Goal: Task Accomplishment & Management: Manage account settings

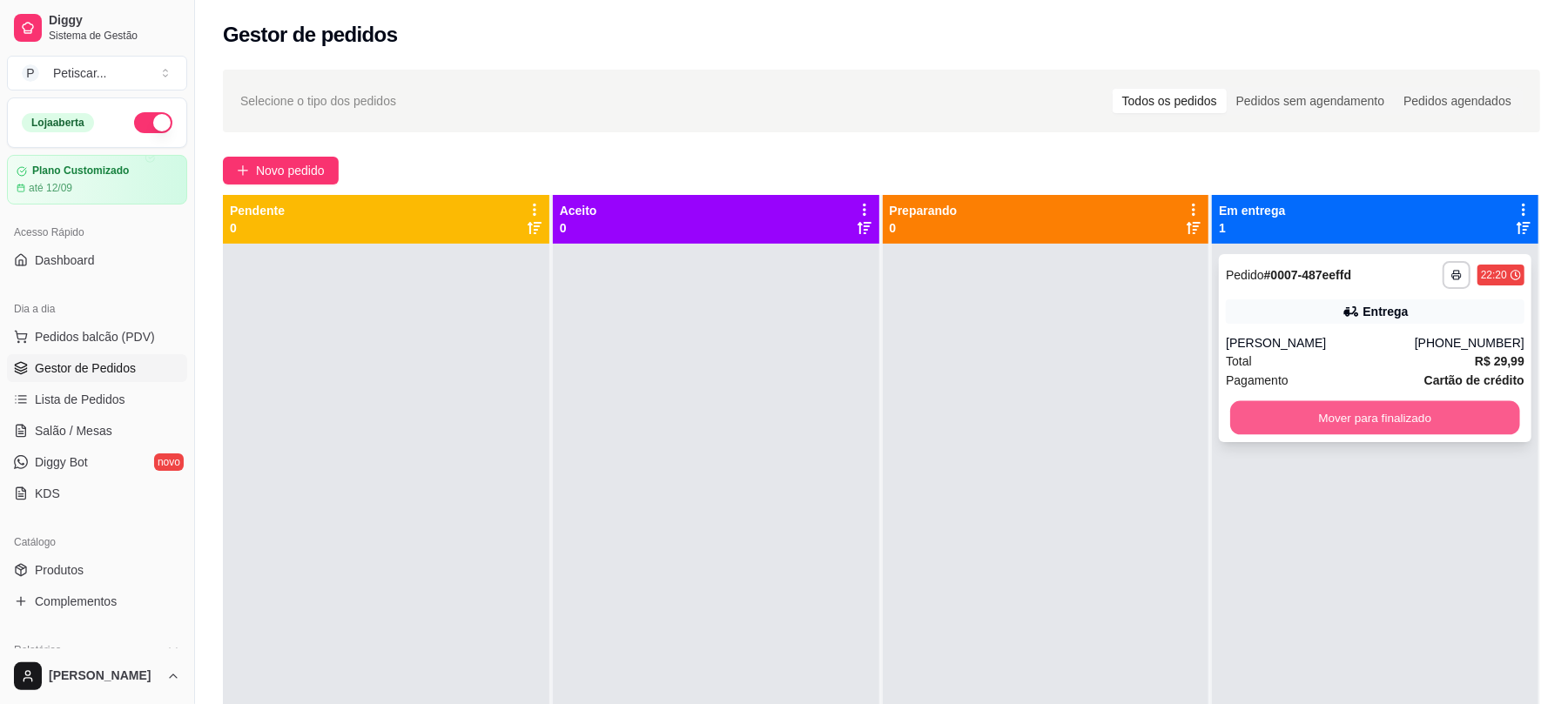
click at [1268, 405] on button "Mover para finalizado" at bounding box center [1375, 418] width 289 height 34
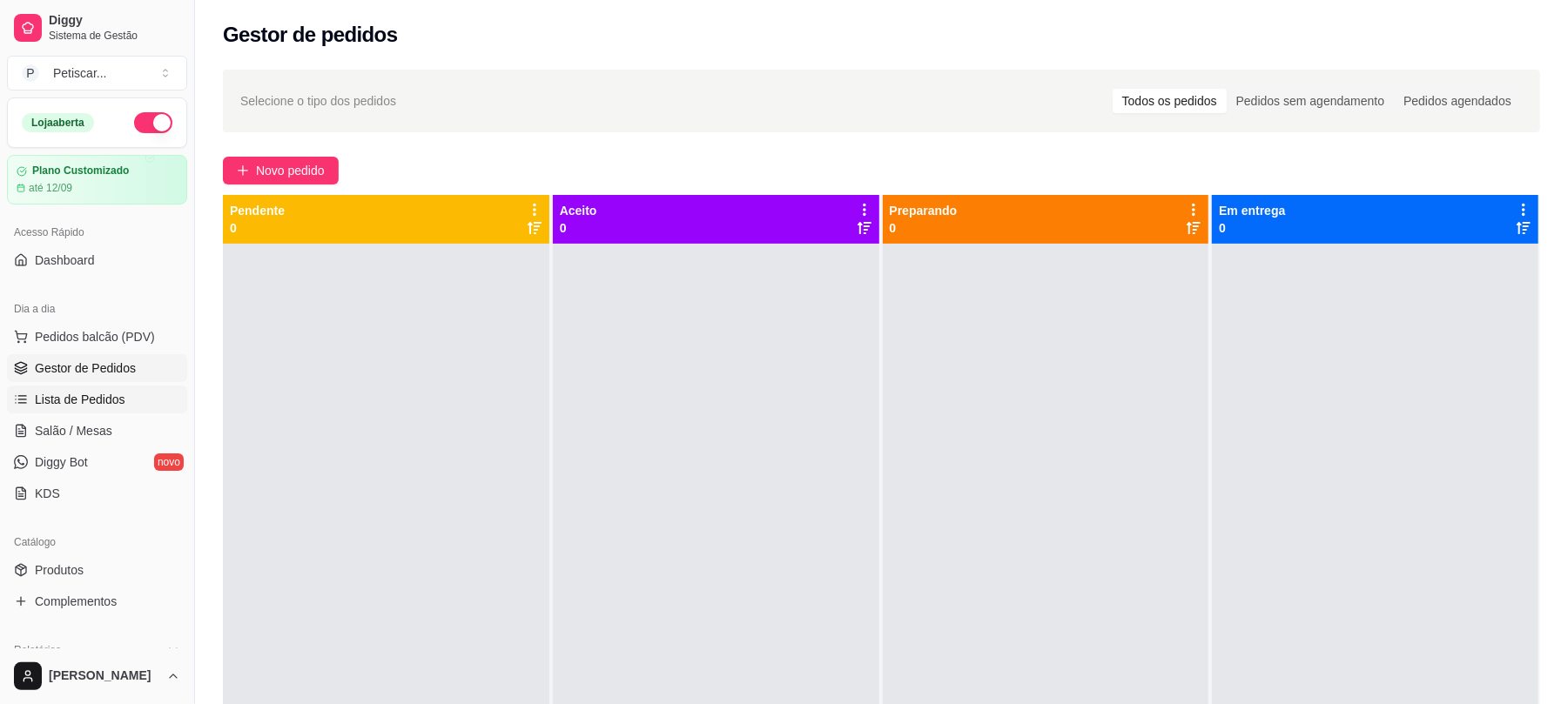
click at [115, 409] on link "Lista de Pedidos" at bounding box center [97, 399] width 180 height 28
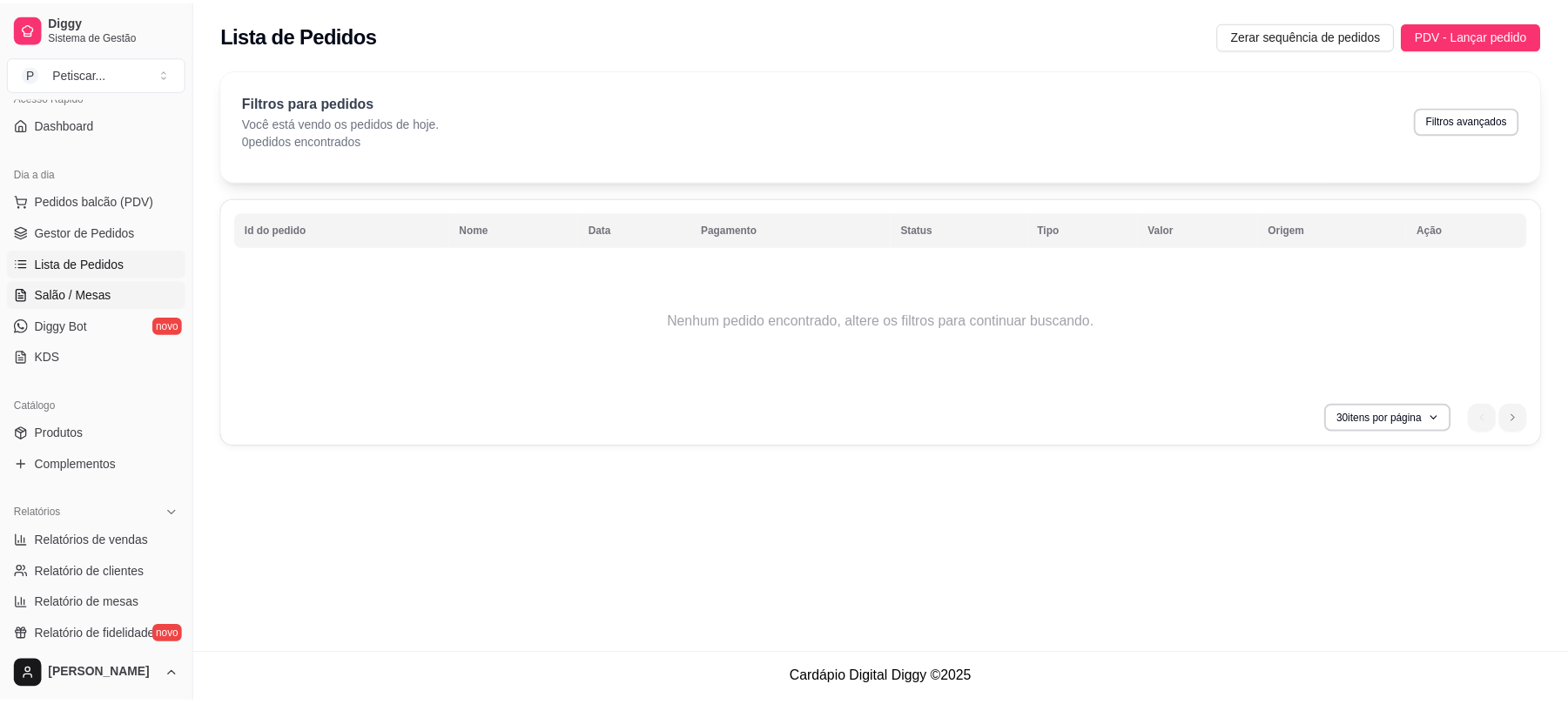
scroll to position [161, 0]
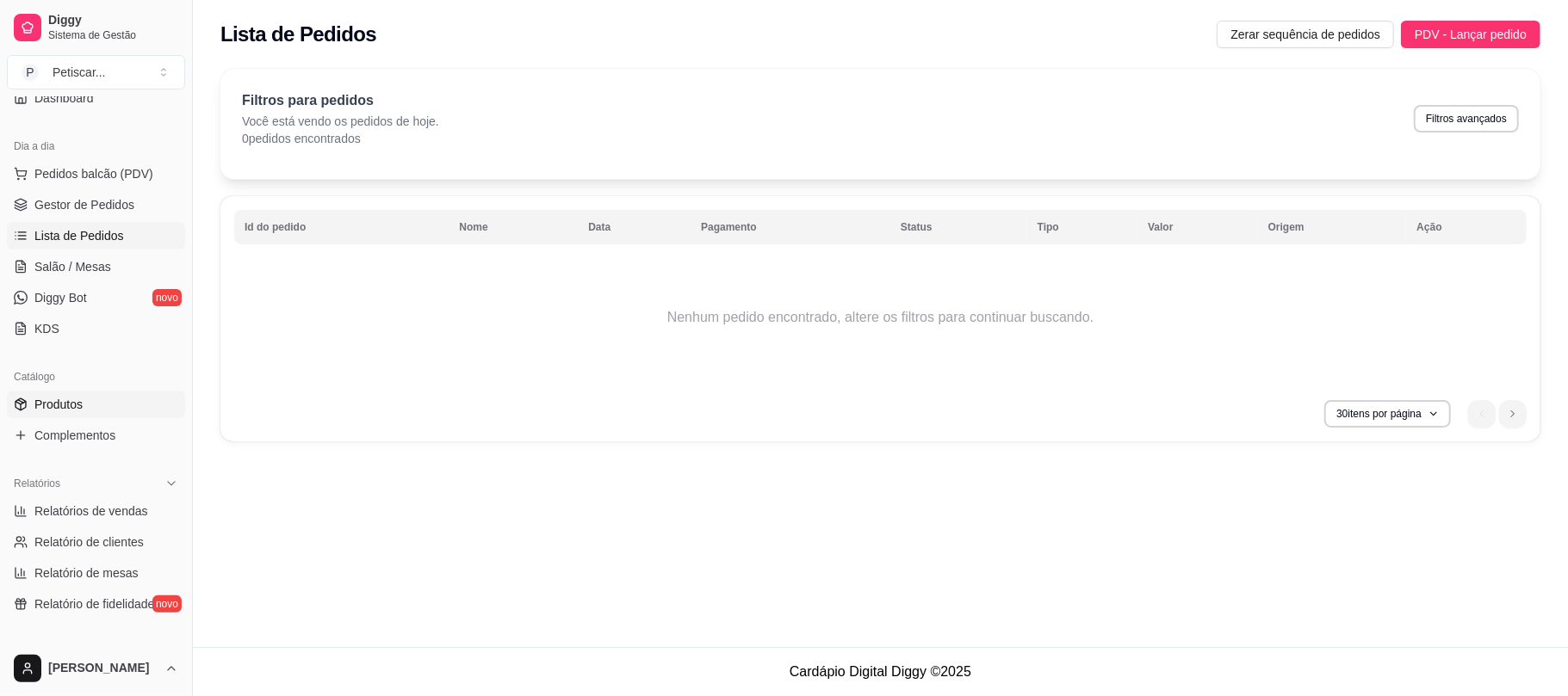
click at [119, 399] on link "Produtos" at bounding box center [96, 405] width 178 height 28
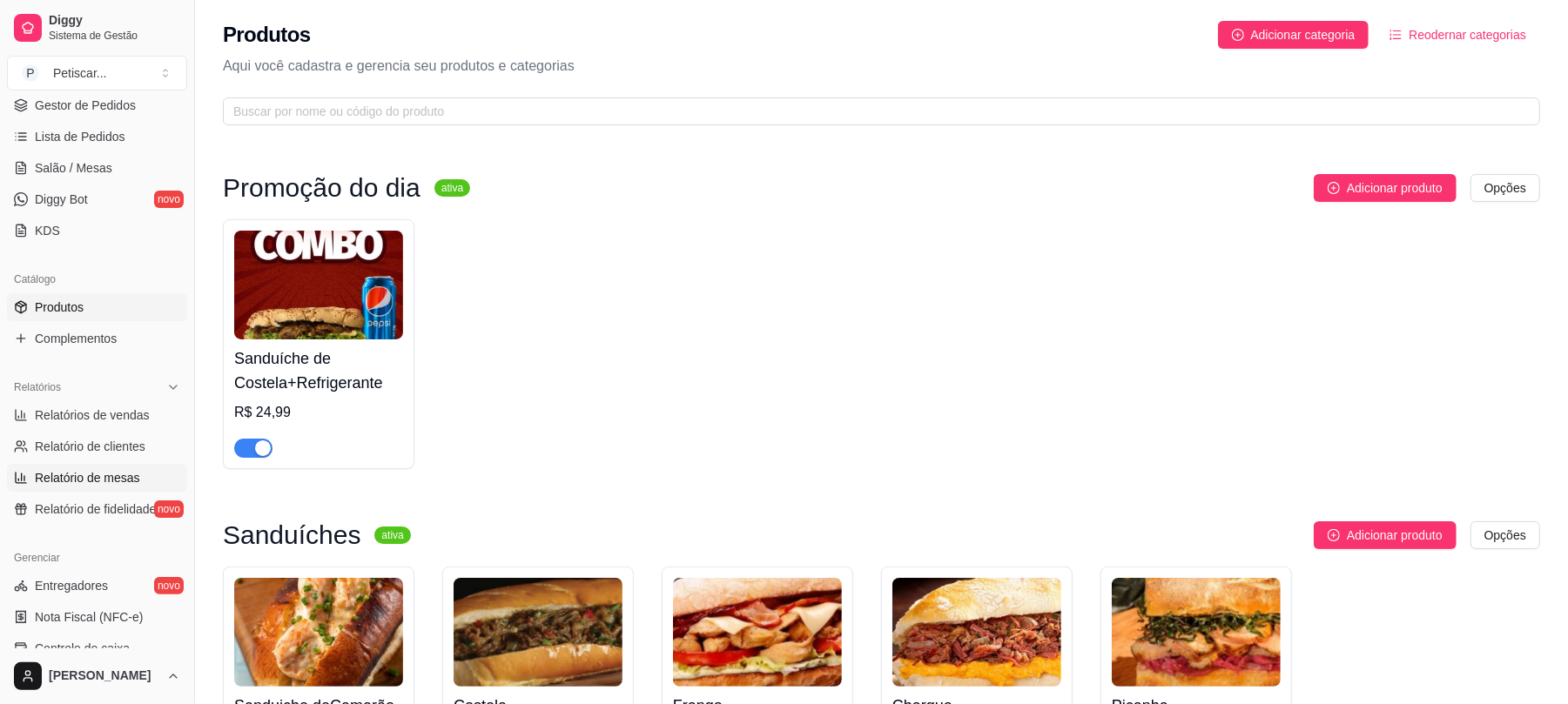
scroll to position [378, 0]
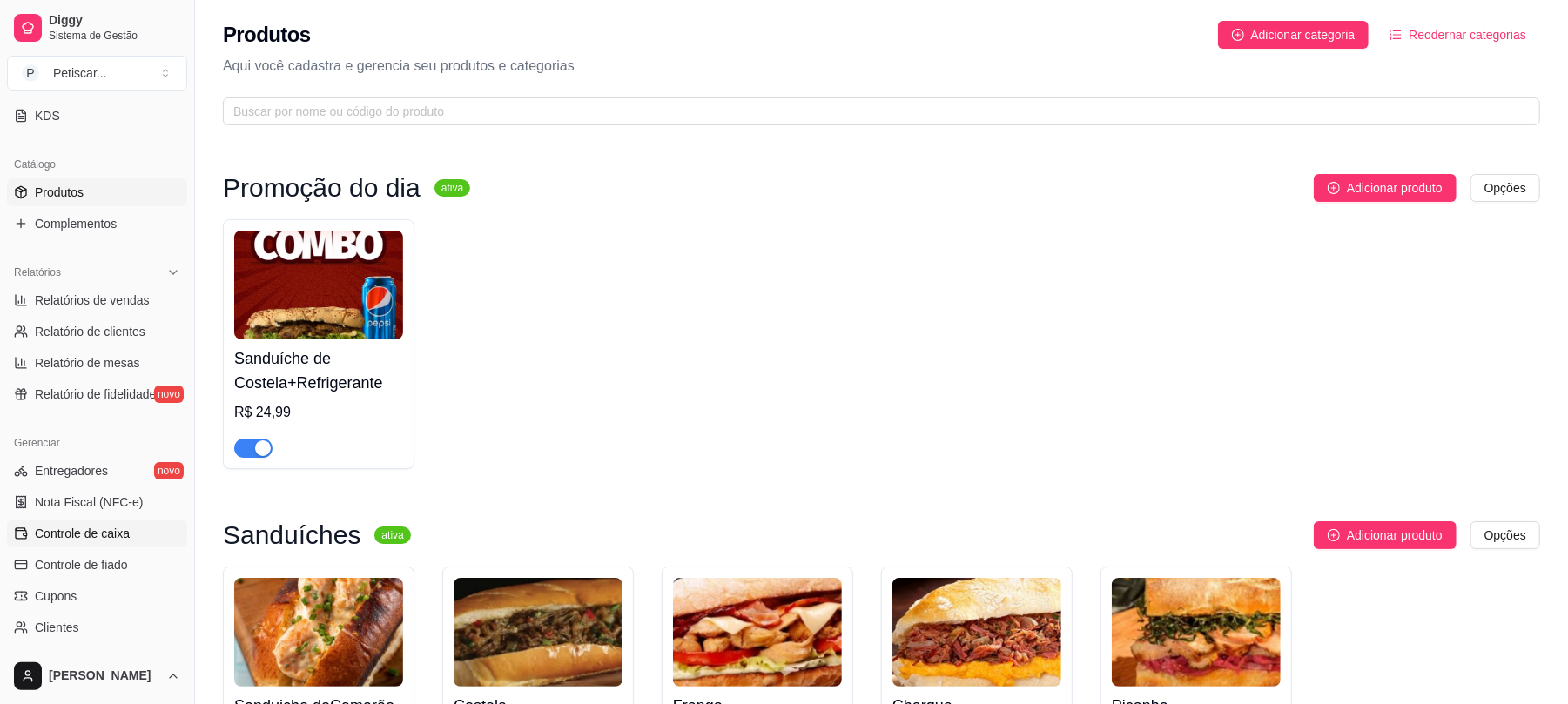
click at [103, 526] on span "Controle de caixa" at bounding box center [82, 533] width 95 height 18
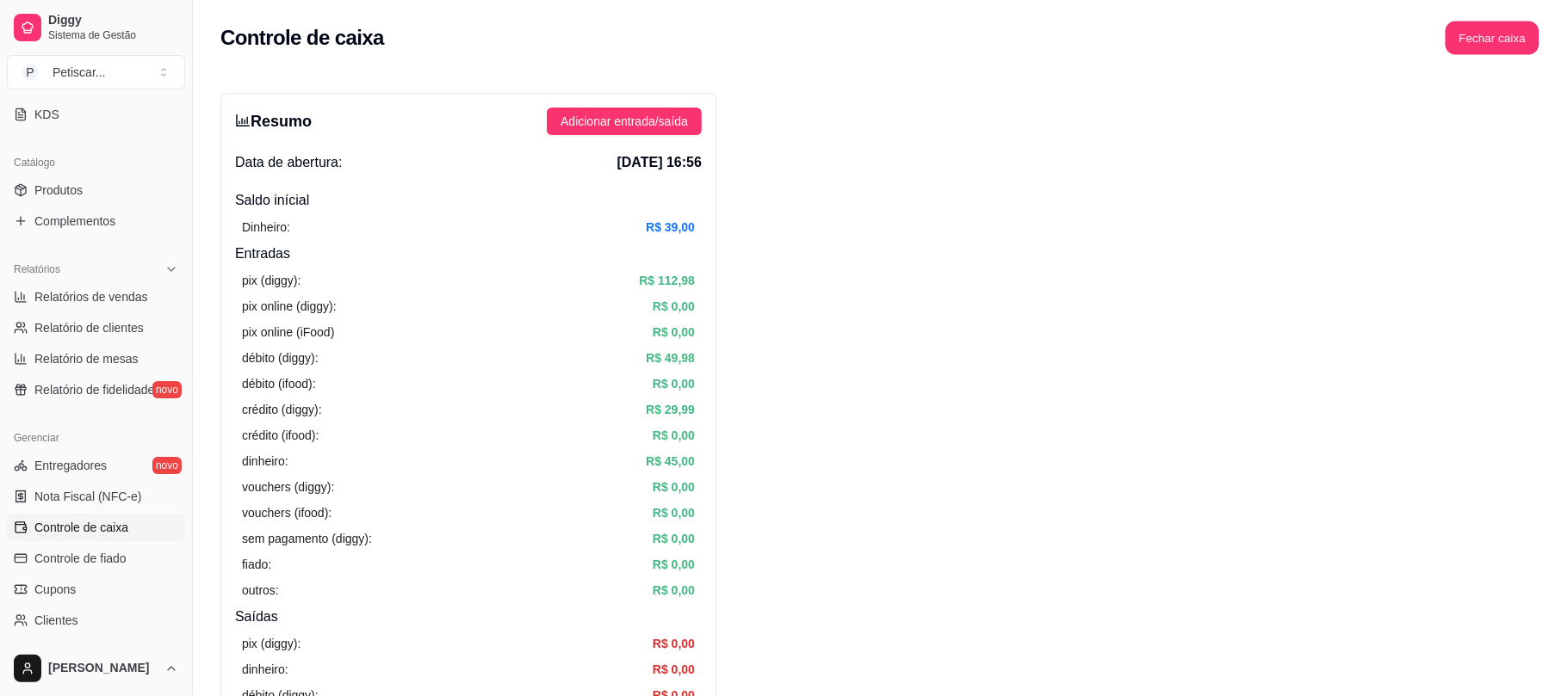
click at [1492, 39] on button "Fechar caixa" at bounding box center [1492, 38] width 94 height 33
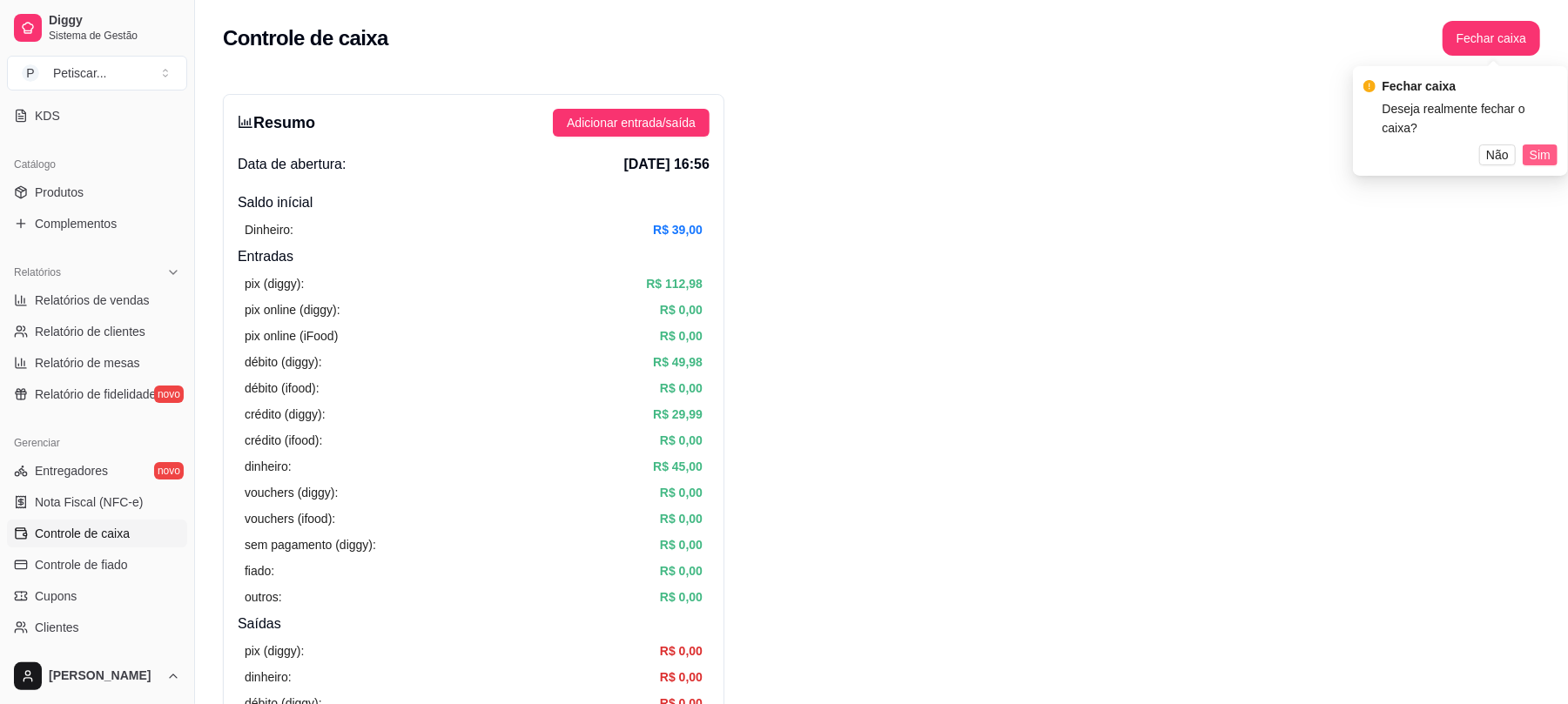
click at [1551, 144] on button "Sim" at bounding box center [1540, 155] width 35 height 21
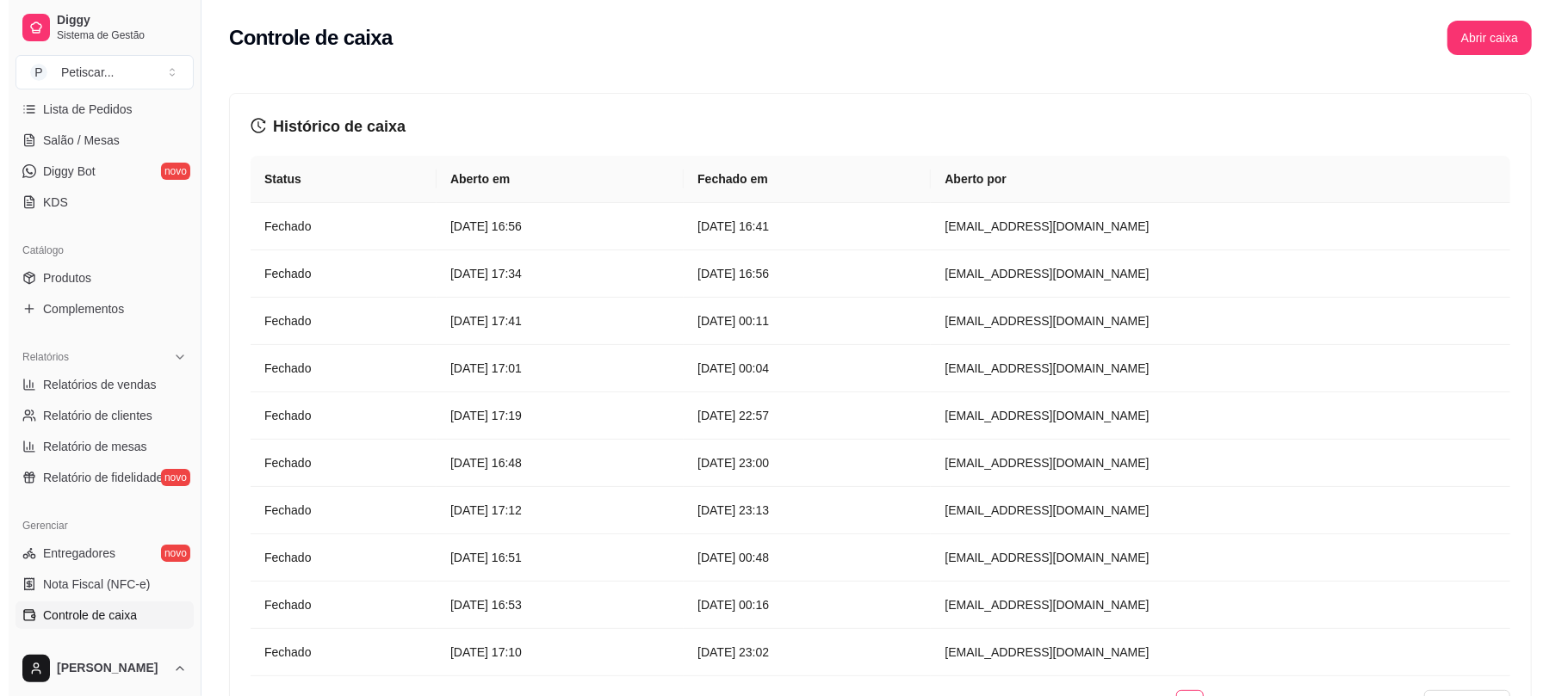
scroll to position [284, 0]
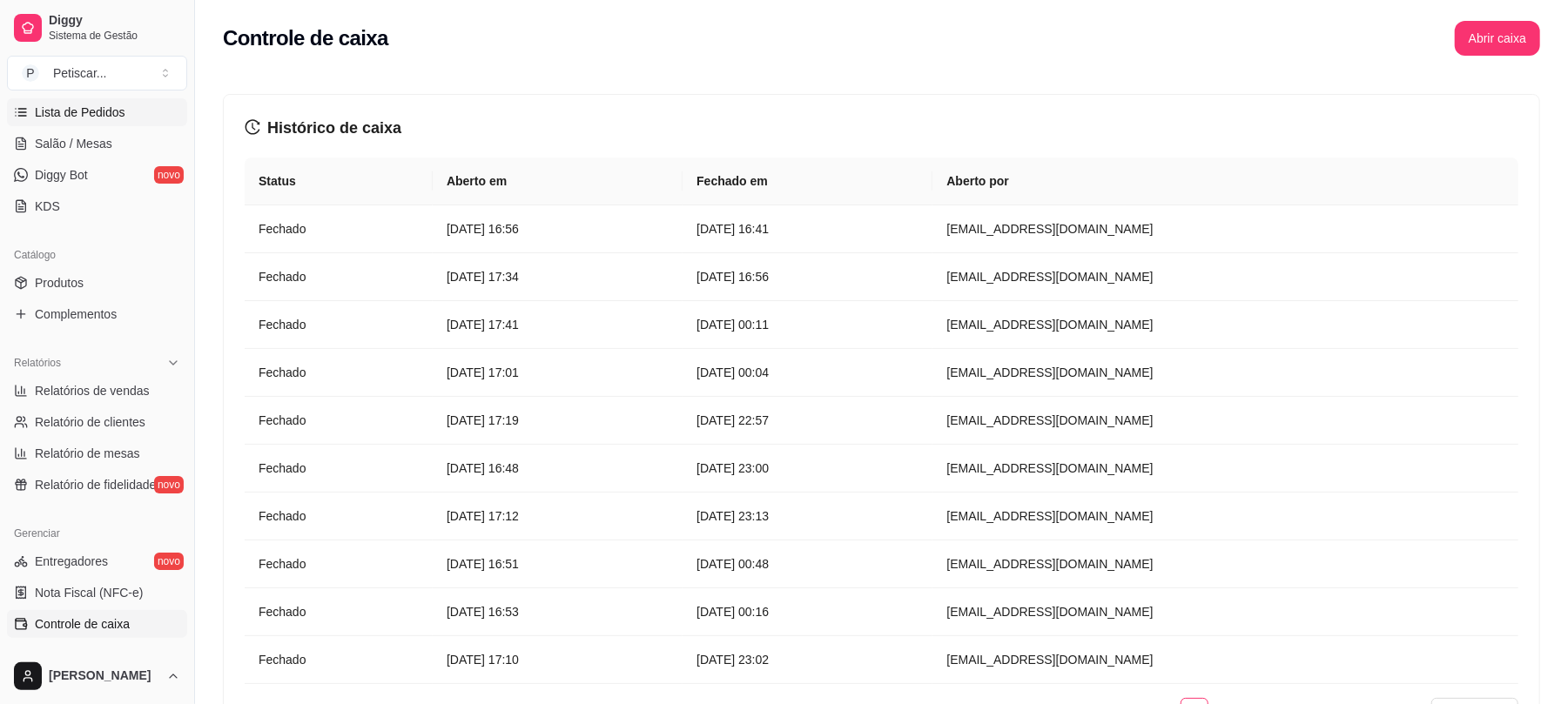
click at [61, 112] on span "Lista de Pedidos" at bounding box center [80, 112] width 91 height 18
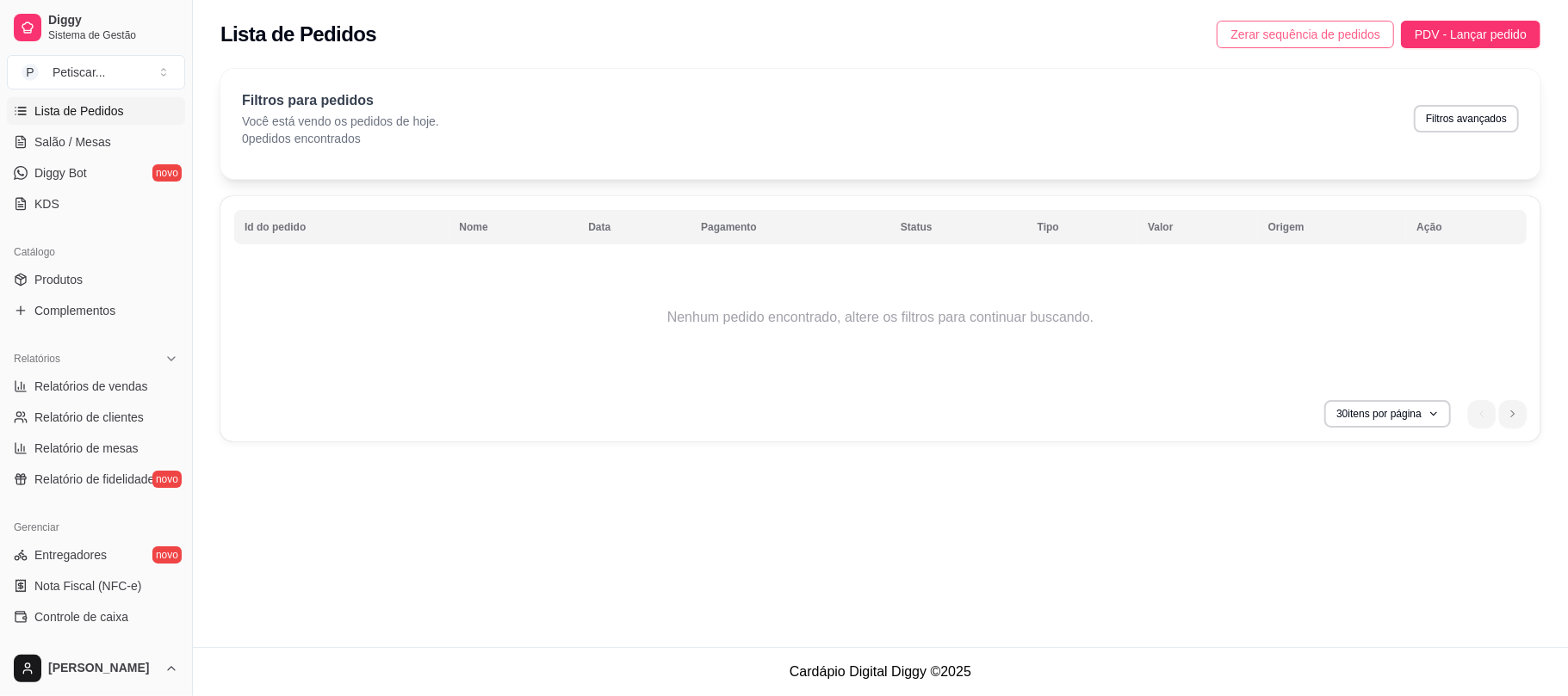
click at [1270, 42] on span "Zerar sequência de pedidos" at bounding box center [1306, 34] width 150 height 19
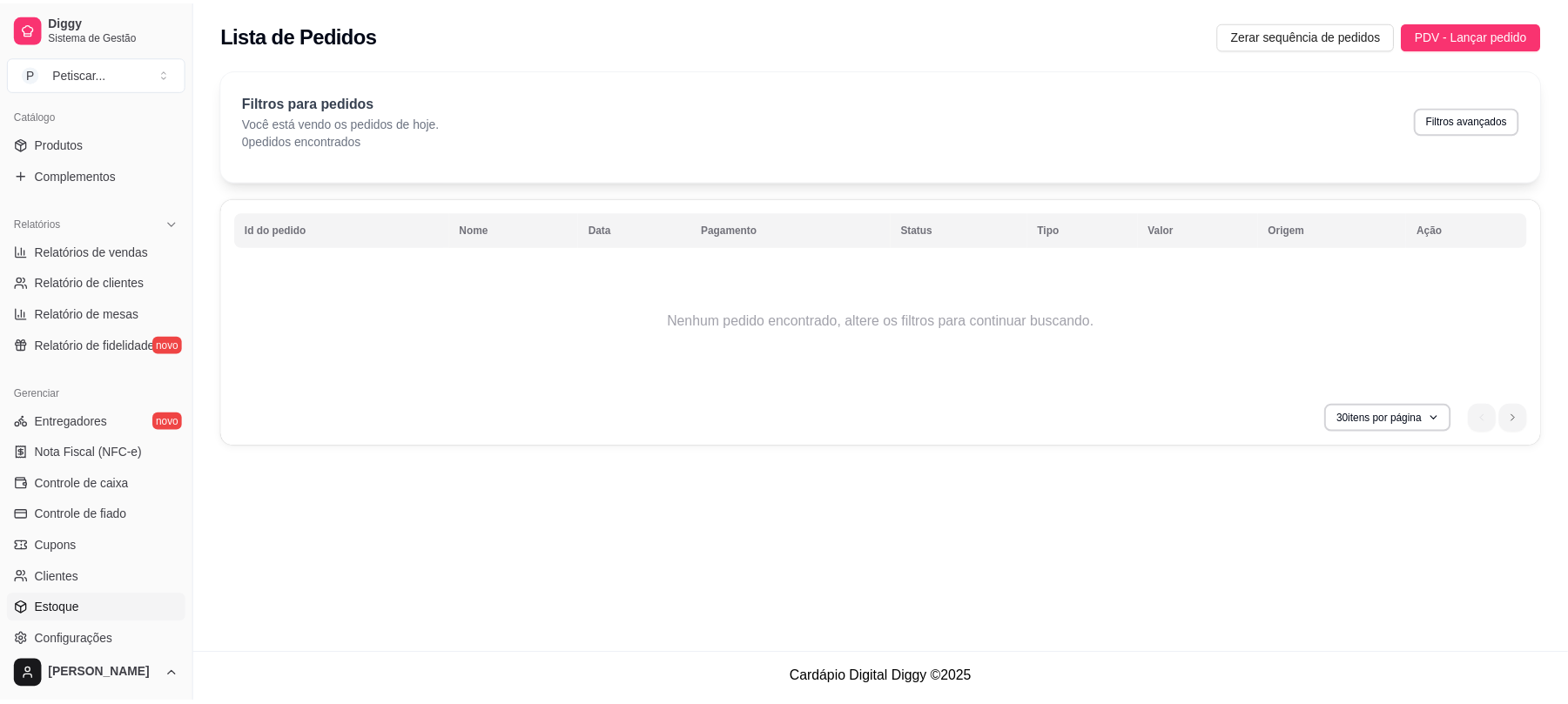
scroll to position [432, 0]
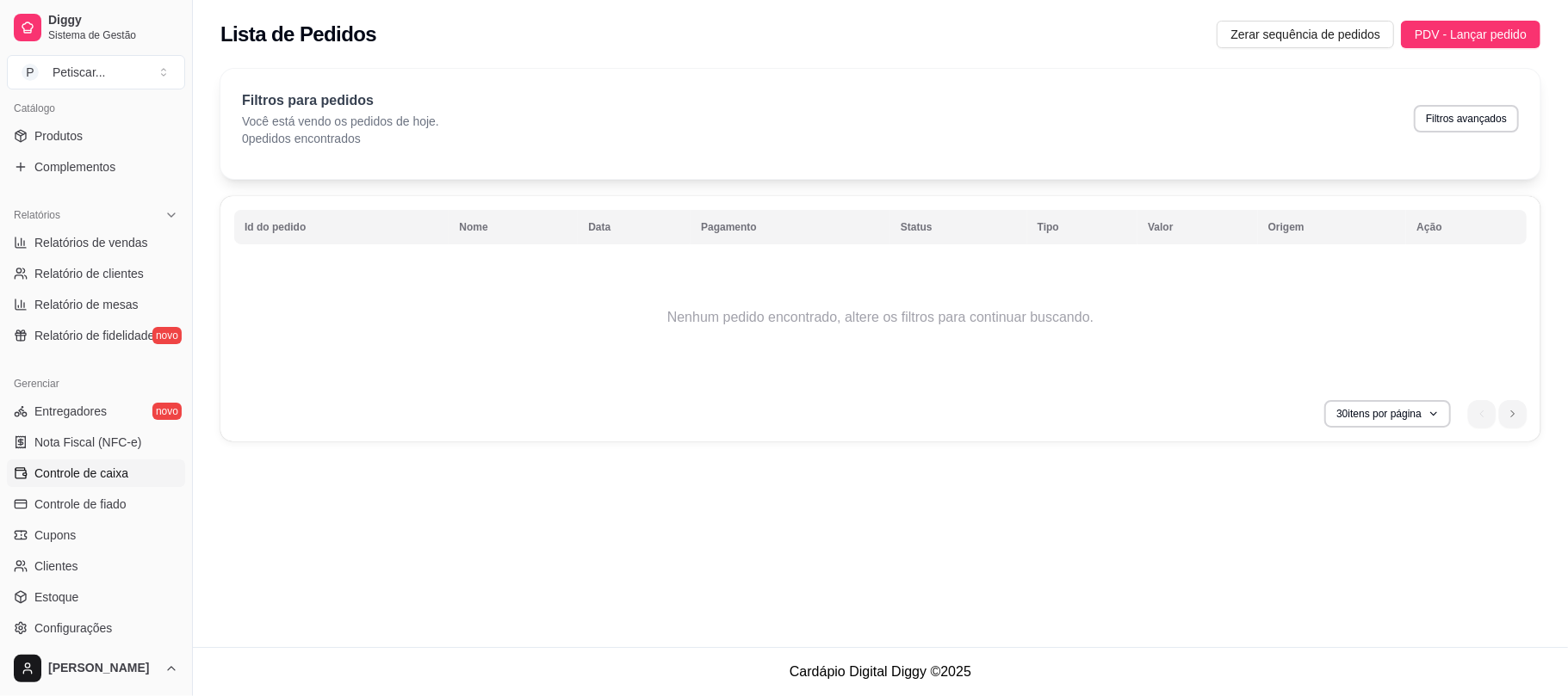
click at [98, 480] on span "Controle de caixa" at bounding box center [81, 473] width 94 height 18
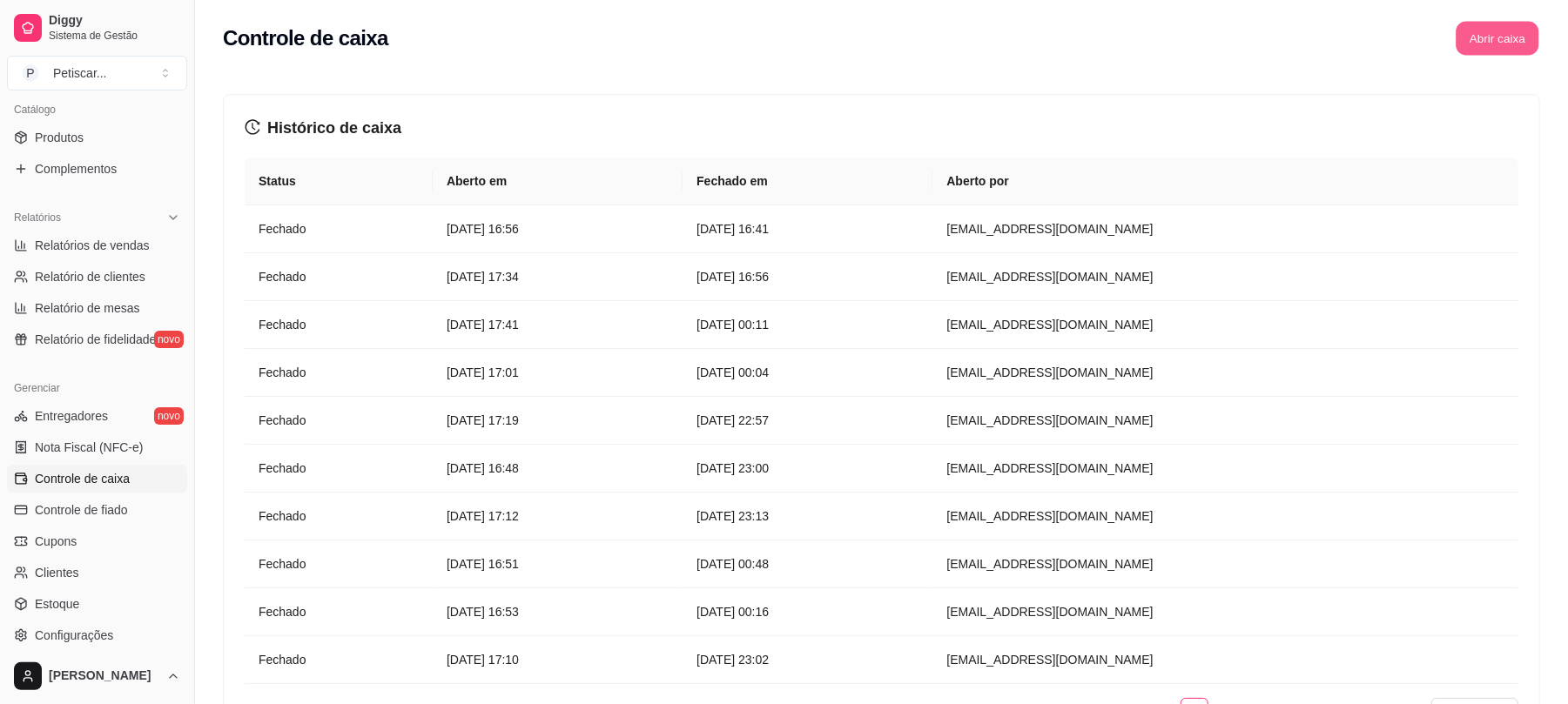
click at [1467, 47] on button "Abrir caixa" at bounding box center [1497, 38] width 83 height 34
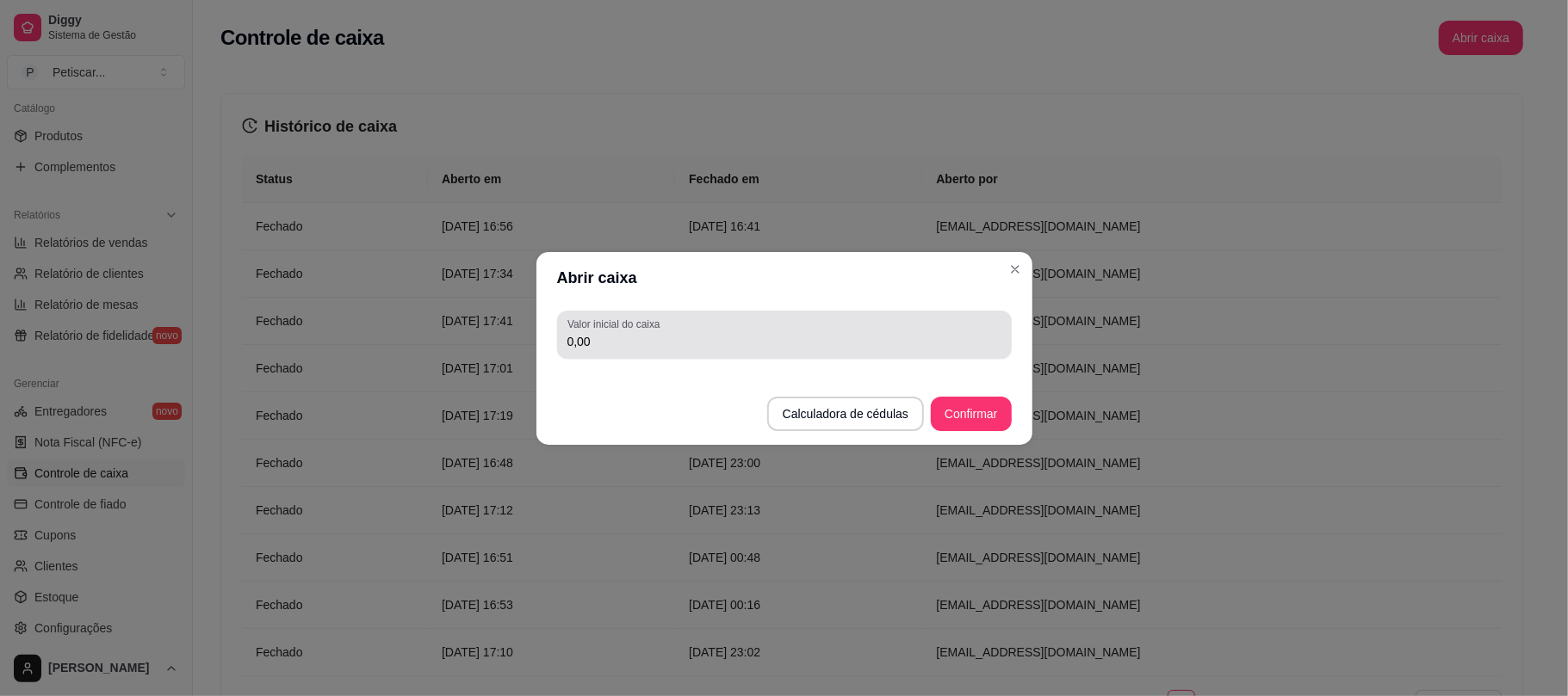
click at [865, 313] on div "Valor inicial do caixa 0,00" at bounding box center [784, 335] width 454 height 48
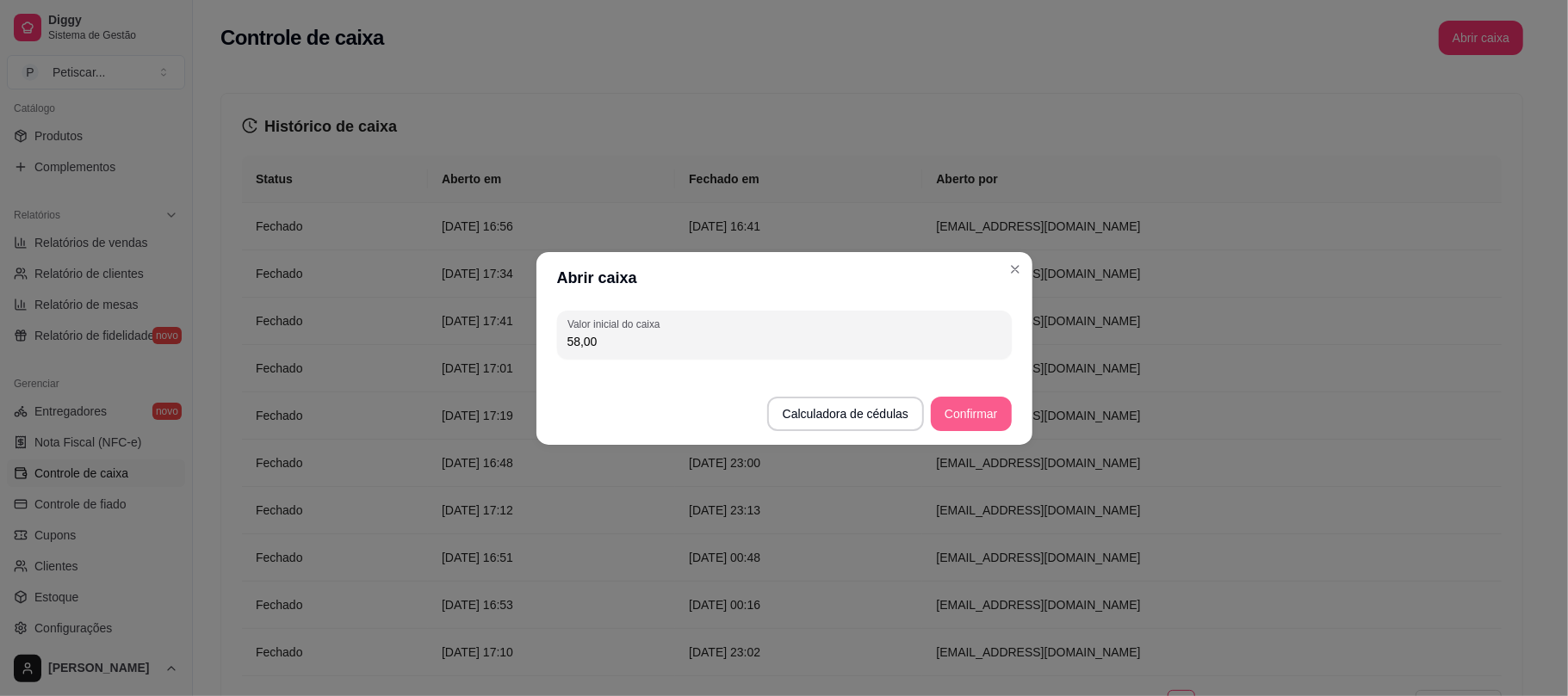
type input "58,00"
click at [976, 403] on button "Confirmar" at bounding box center [971, 413] width 78 height 33
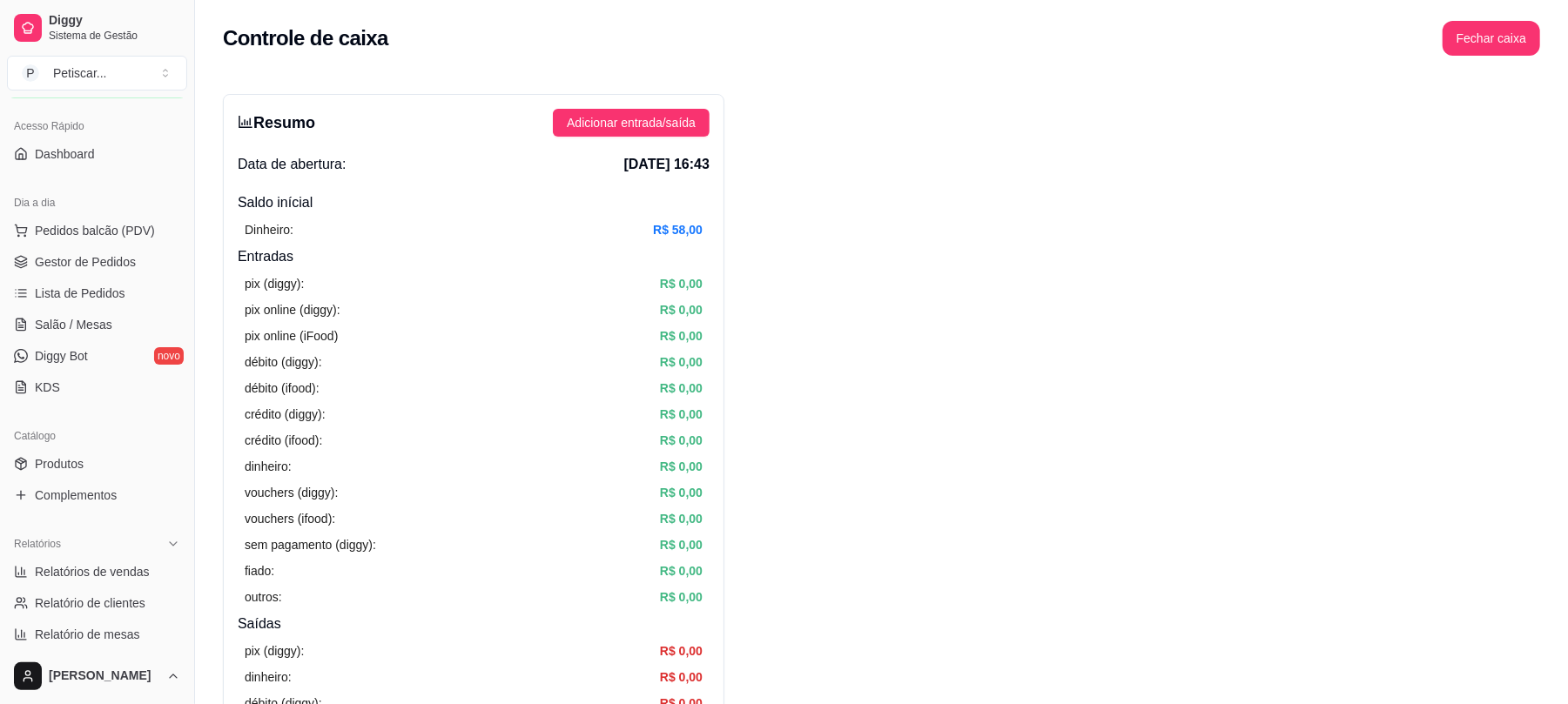
scroll to position [105, 0]
click at [122, 255] on span "Gestor de Pedidos" at bounding box center [85, 262] width 101 height 18
